Goal: Navigation & Orientation: Find specific page/section

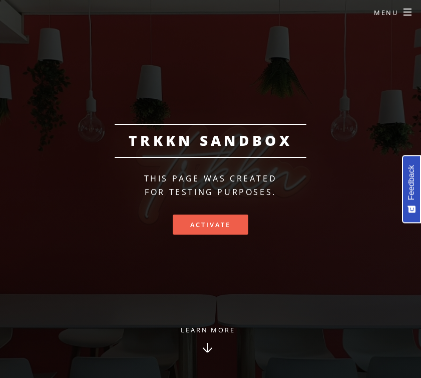
click at [216, 231] on link "Activate" at bounding box center [210, 224] width 75 height 20
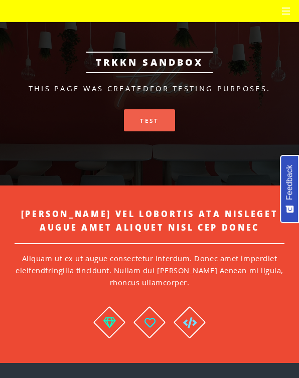
click at [161, 122] on link "Test" at bounding box center [149, 120] width 51 height 22
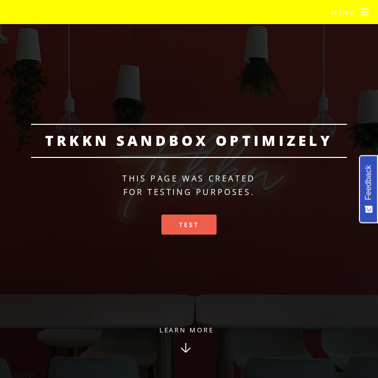
click at [204, 225] on link "Test" at bounding box center [188, 224] width 55 height 20
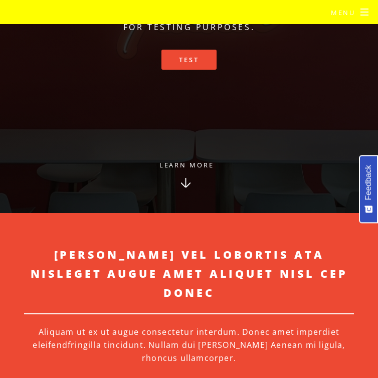
scroll to position [157, 0]
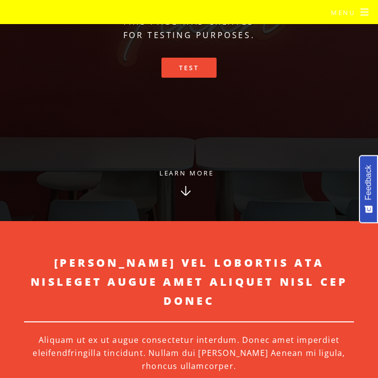
click at [200, 171] on link "Learn More" at bounding box center [185, 193] width 103 height 55
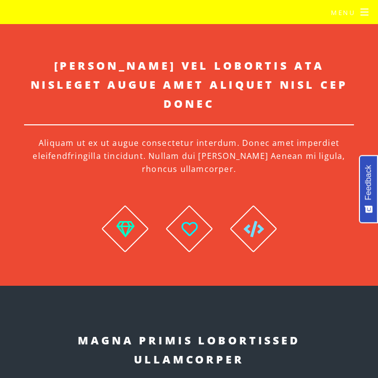
scroll to position [43, 0]
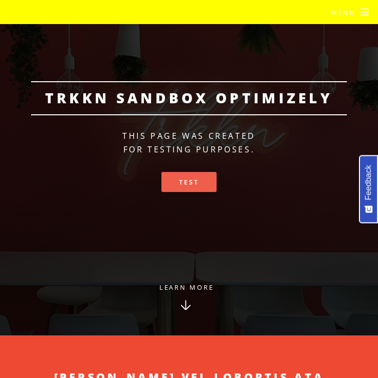
click at [198, 180] on link "Test" at bounding box center [188, 182] width 55 height 20
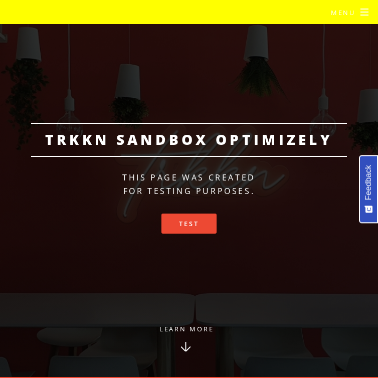
scroll to position [19, 0]
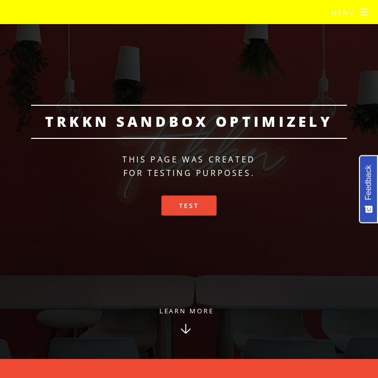
click at [201, 308] on link "Learn More" at bounding box center [185, 331] width 103 height 55
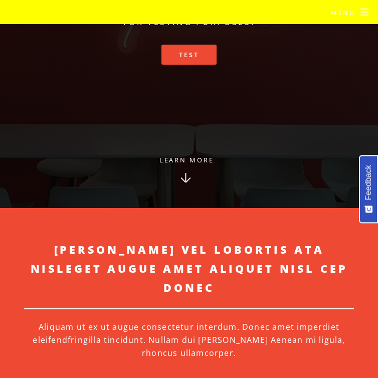
scroll to position [0, 0]
